Goal: Find specific page/section: Find specific page/section

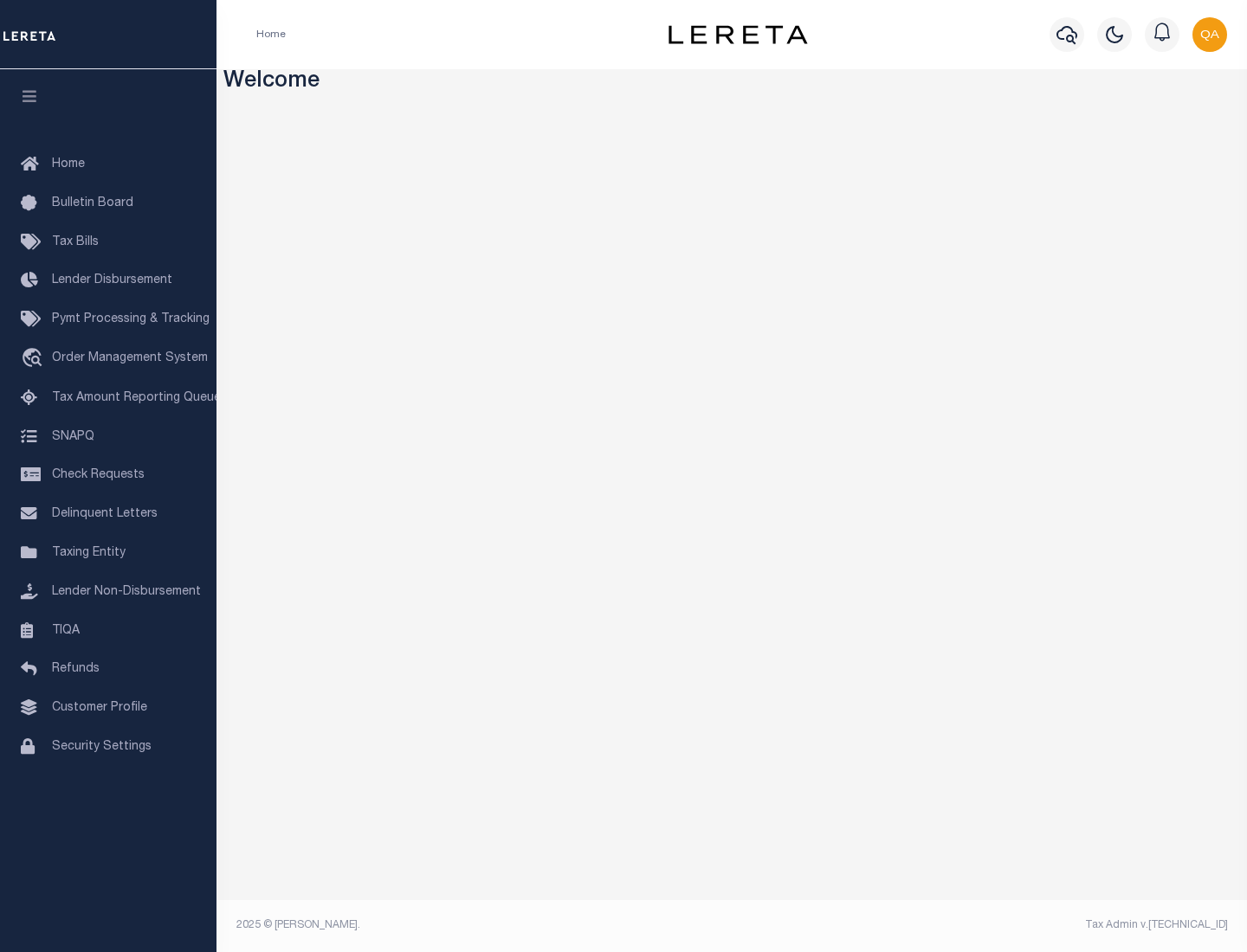
click at [108, 475] on span "Check Requests" at bounding box center [98, 476] width 92 height 12
select select "50"
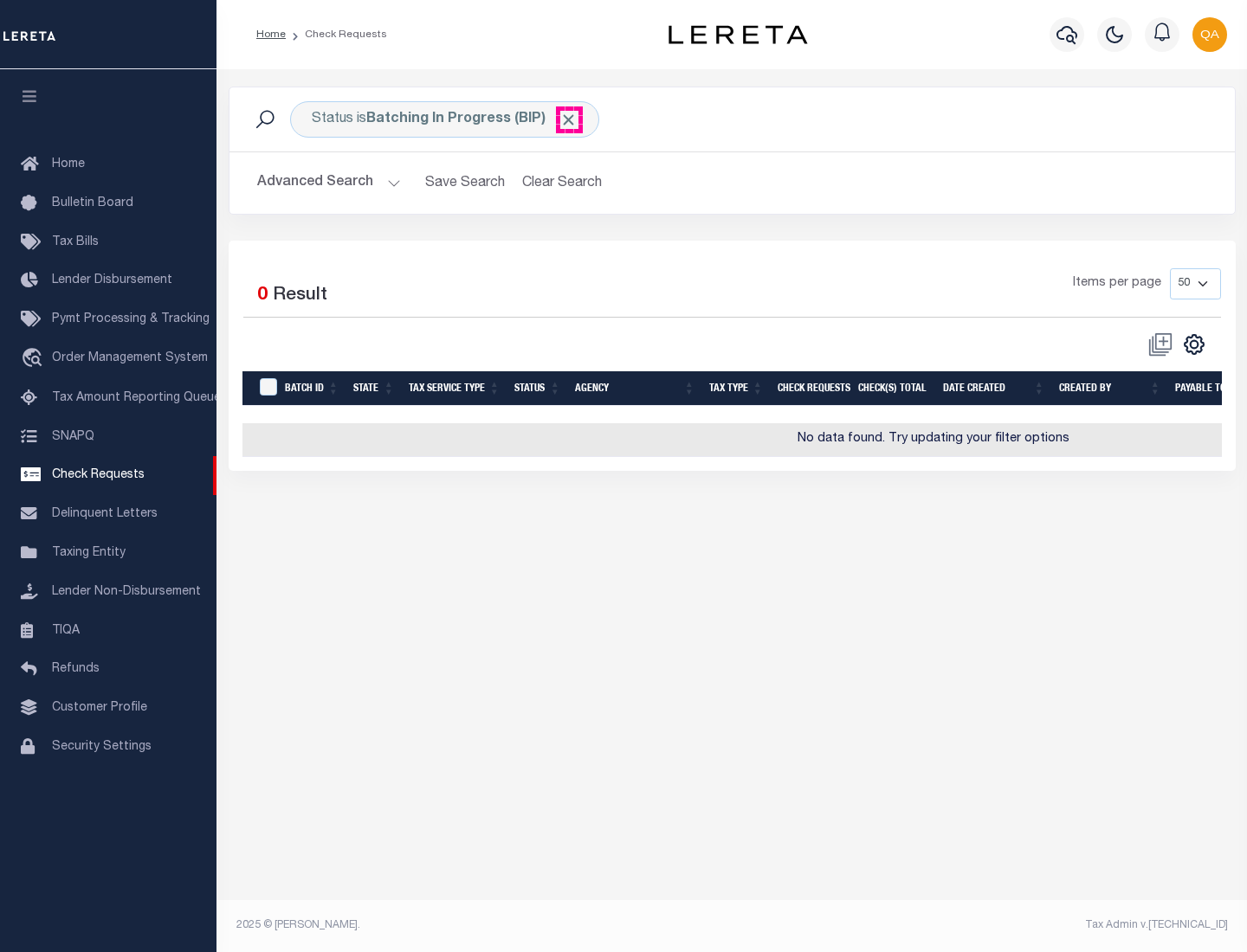
click at [569, 120] on span "Click to Remove" at bounding box center [568, 120] width 18 height 18
